Goal: Task Accomplishment & Management: Manage account settings

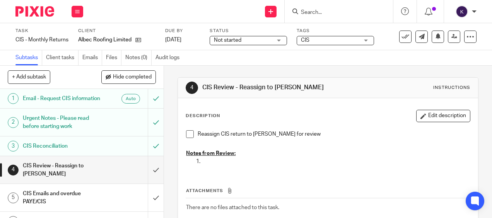
click at [303, 11] on input "Search" at bounding box center [335, 12] width 70 height 7
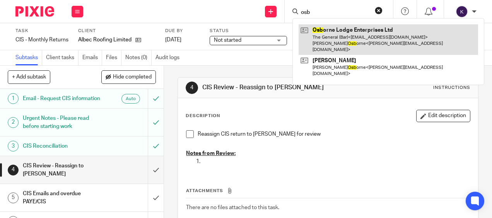
type input "osb"
click at [317, 29] on link at bounding box center [387, 39] width 179 height 31
click at [324, 31] on link at bounding box center [387, 39] width 179 height 31
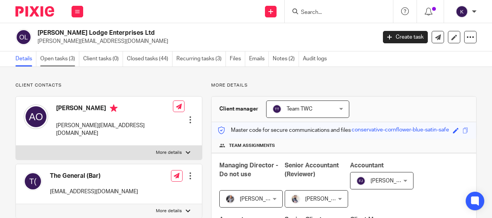
click at [55, 53] on link "Open tasks (3)" at bounding box center [59, 58] width 39 height 15
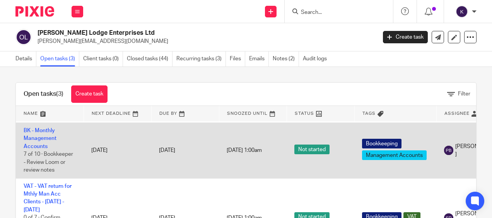
scroll to position [77, 0]
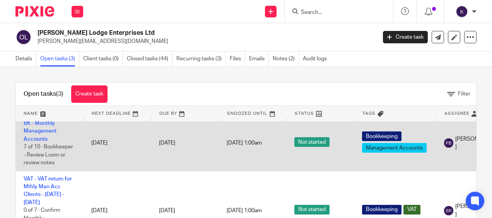
click at [44, 126] on td "BK - Monthly Management Accounts 7 of 10 · Bookkeeper - Review Loom or review n…" at bounding box center [50, 144] width 68 height 56
click at [39, 130] on link "BK - Monthly Management Accounts" at bounding box center [40, 131] width 33 height 21
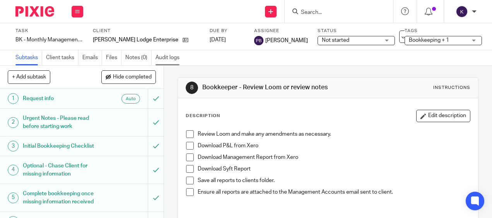
click at [166, 58] on link "Audit logs" at bounding box center [169, 57] width 28 height 15
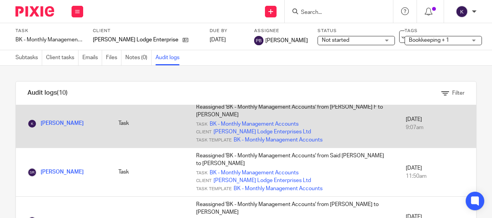
scroll to position [39, 0]
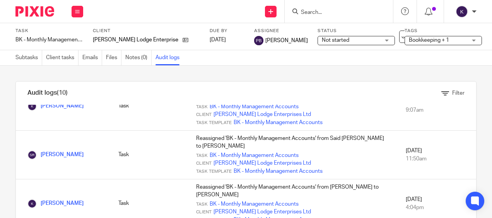
click at [47, 6] on div at bounding box center [32, 11] width 64 height 23
click at [40, 9] on img at bounding box center [34, 11] width 39 height 10
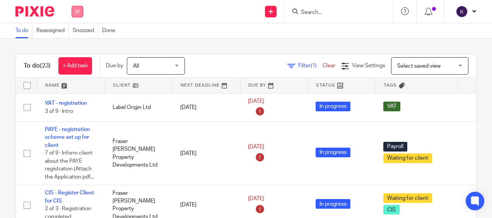
click at [77, 8] on button at bounding box center [78, 12] width 12 height 12
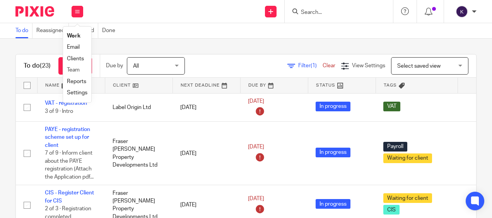
click at [72, 74] on li "Team" at bounding box center [77, 70] width 20 height 11
click at [73, 70] on link "Team" at bounding box center [73, 69] width 13 height 5
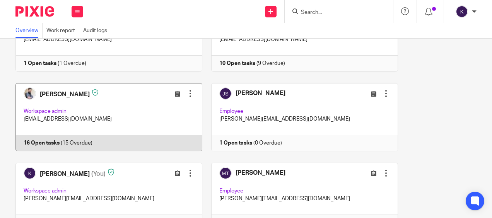
scroll to position [193, 0]
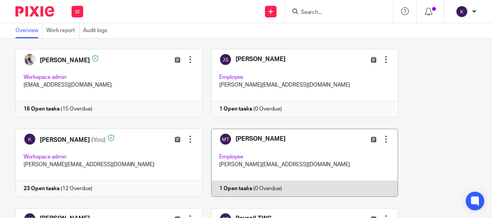
click at [250, 130] on link at bounding box center [300, 163] width 196 height 68
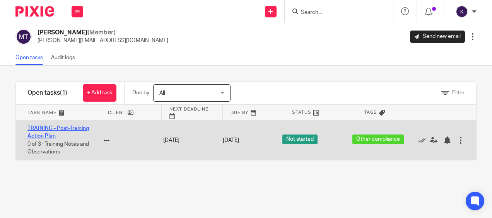
click at [48, 127] on link "TRAINING - Post-Training Action Plan" at bounding box center [57, 132] width 61 height 13
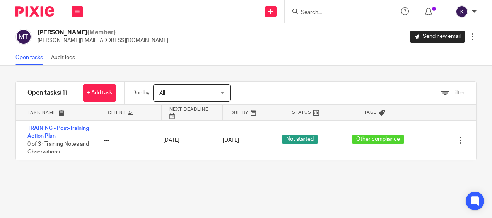
click at [138, 178] on div "Filter tasks Only show tasks matching all of these conditions 1 Client name Is …" at bounding box center [246, 142] width 492 height 152
